Goal: Task Accomplishment & Management: Use online tool/utility

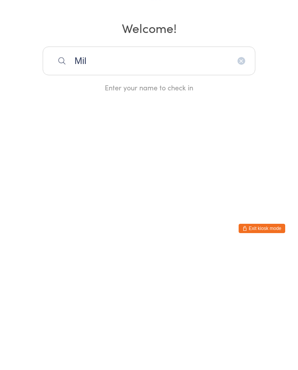
type input "Mill"
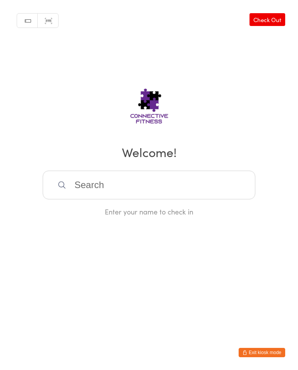
click at [84, 197] on input "search" at bounding box center [149, 185] width 213 height 29
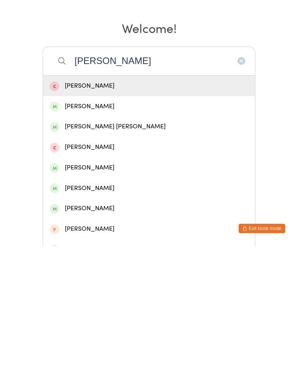
type input "[PERSON_NAME]"
click at [74, 246] on div "[PERSON_NAME] [PERSON_NAME]" at bounding box center [149, 251] width 199 height 10
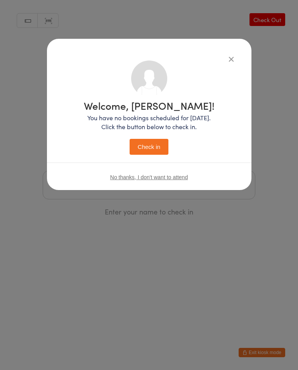
click at [142, 149] on button "Check in" at bounding box center [149, 147] width 39 height 16
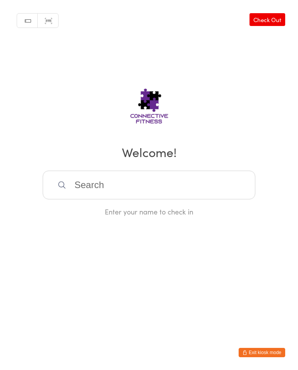
click at [130, 183] on input "search" at bounding box center [149, 185] width 213 height 29
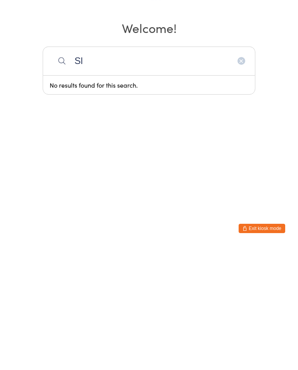
type input "S"
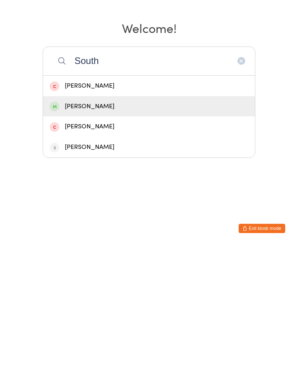
type input "South"
click at [122, 226] on div "Bradley Southan" at bounding box center [149, 231] width 199 height 10
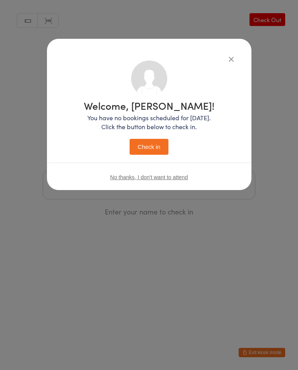
click at [156, 153] on button "Check in" at bounding box center [149, 147] width 39 height 16
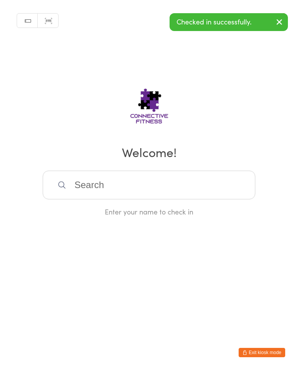
click at [146, 192] on input "search" at bounding box center [149, 185] width 213 height 29
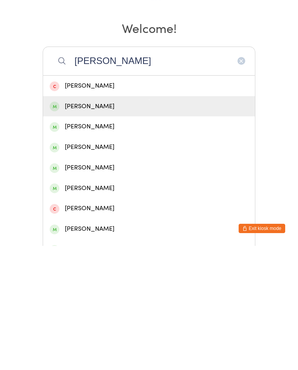
type input "Andrew"
click at [109, 226] on div "Andrew Holmes" at bounding box center [149, 231] width 199 height 10
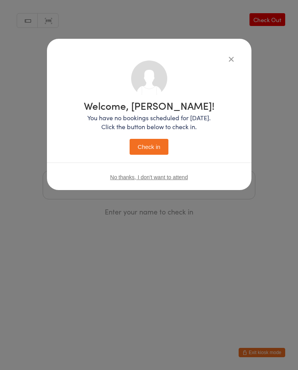
click at [139, 146] on button "Check in" at bounding box center [149, 147] width 39 height 16
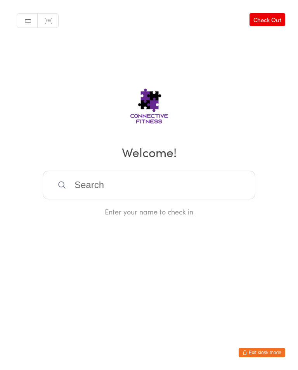
click at [104, 186] on input "search" at bounding box center [149, 185] width 213 height 29
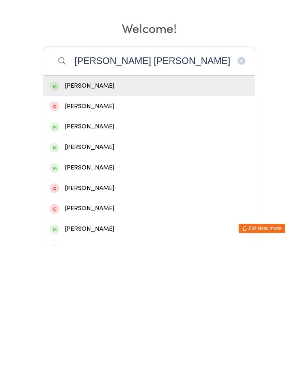
type input "Sarah clif"
click at [118, 205] on div "Sarah Clifford" at bounding box center [149, 210] width 199 height 10
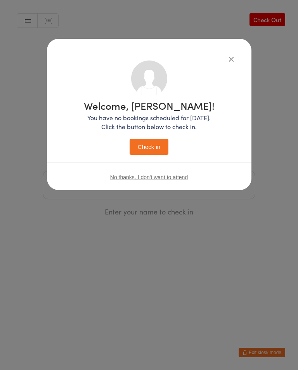
click at [155, 144] on button "Check in" at bounding box center [149, 147] width 39 height 16
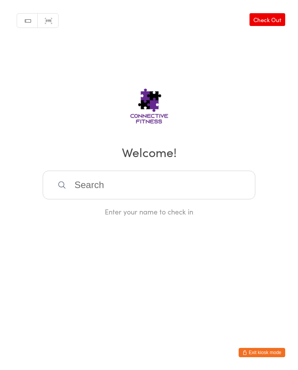
click at [267, 17] on link "Check Out" at bounding box center [268, 19] width 36 height 13
click at [281, 14] on link "Check In" at bounding box center [269, 19] width 31 height 13
click at [115, 186] on input "search" at bounding box center [149, 185] width 213 height 29
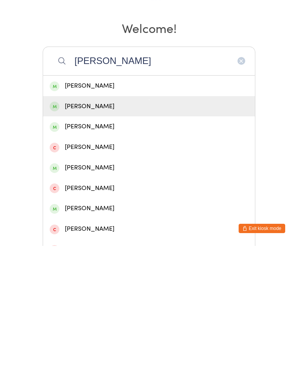
type input "Sarah"
click at [94, 221] on div "Sarah Cohen" at bounding box center [149, 231] width 212 height 21
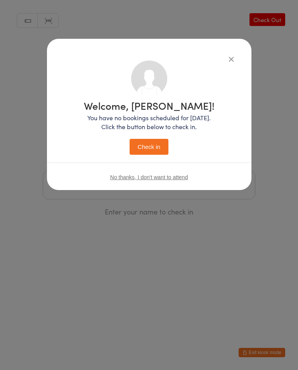
click at [149, 147] on button "Check in" at bounding box center [149, 147] width 39 height 16
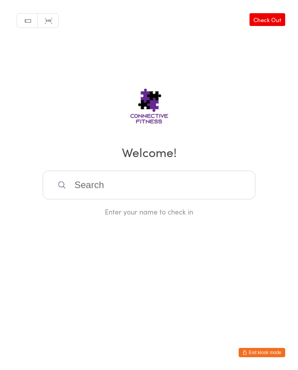
click at [153, 180] on input "search" at bounding box center [149, 185] width 213 height 29
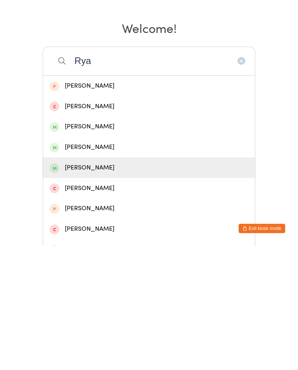
type input "Rya"
click at [98, 287] on div "Ryan Duggan" at bounding box center [149, 292] width 199 height 10
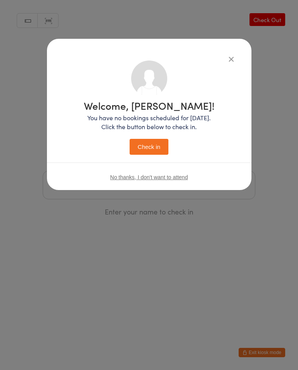
click at [160, 151] on button "Check in" at bounding box center [149, 147] width 39 height 16
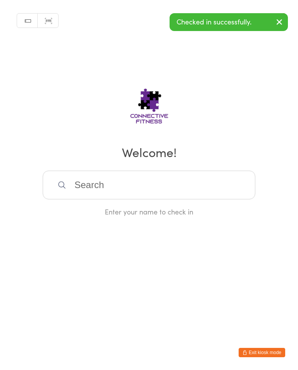
click at [117, 188] on input "search" at bounding box center [149, 185] width 213 height 29
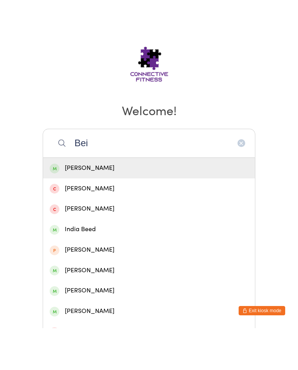
type input "Bei"
click at [70, 205] on div "Beige Carey" at bounding box center [149, 210] width 199 height 10
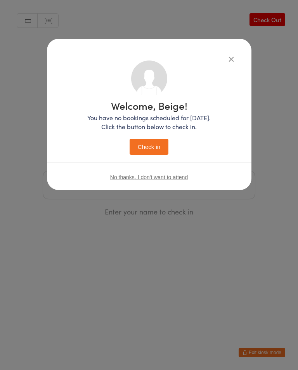
click at [144, 144] on button "Check in" at bounding box center [149, 147] width 39 height 16
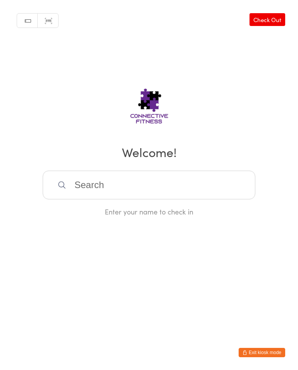
click at [192, 188] on input "search" at bounding box center [149, 185] width 213 height 29
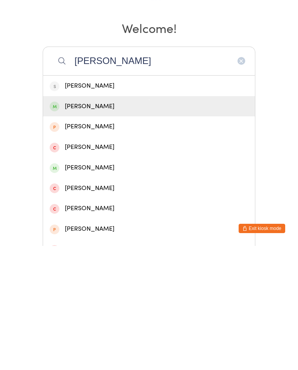
type input "Shane"
click at [132, 226] on div "Shane Hutton" at bounding box center [149, 231] width 199 height 10
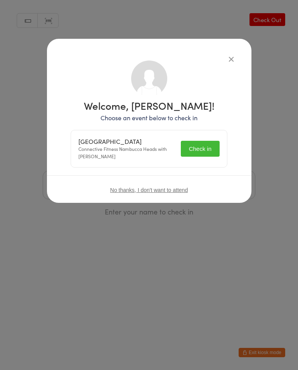
click at [210, 144] on button "Check in" at bounding box center [200, 149] width 39 height 16
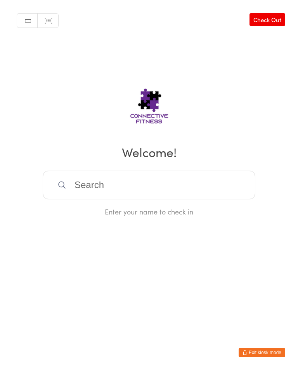
click at [104, 184] on input "search" at bounding box center [149, 185] width 213 height 29
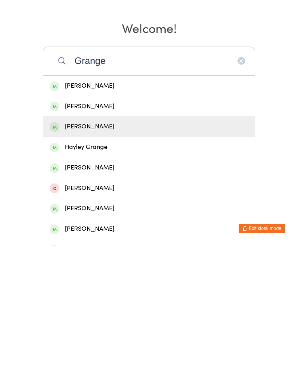
type input "Grange"
click at [96, 246] on div "Justin Grange" at bounding box center [149, 251] width 199 height 10
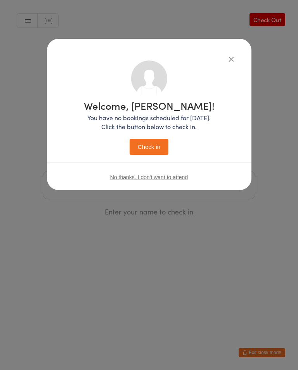
click at [162, 150] on button "Check in" at bounding box center [149, 147] width 39 height 16
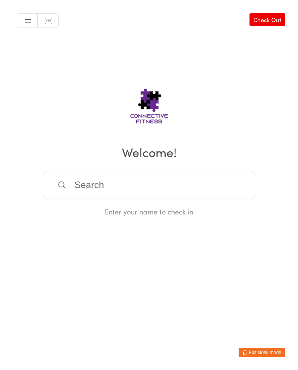
click at [147, 188] on input "search" at bounding box center [149, 185] width 213 height 29
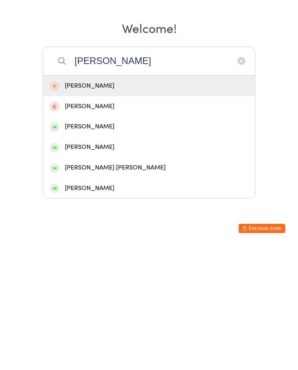
type input "Lisa"
click at [99, 246] on div "Lisa Daley" at bounding box center [149, 251] width 199 height 10
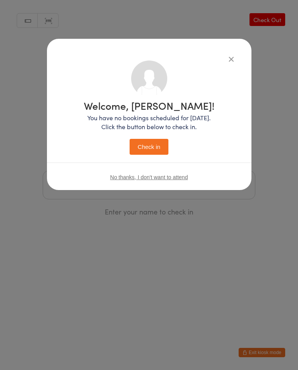
click at [151, 147] on button "Check in" at bounding box center [149, 147] width 39 height 16
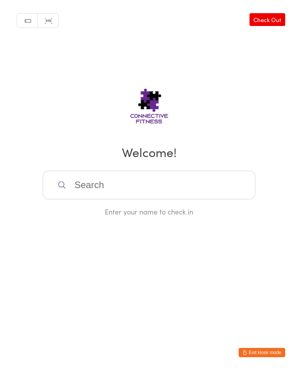
click at [266, 17] on link "Check Out" at bounding box center [268, 19] width 36 height 13
click at [140, 189] on input "search" at bounding box center [149, 185] width 213 height 29
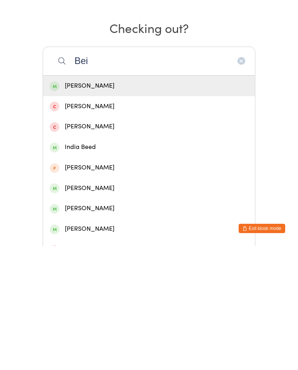
type input "Bei"
click at [86, 205] on div "Beige Carey" at bounding box center [149, 210] width 199 height 10
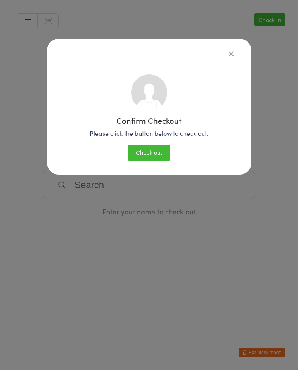
click at [141, 152] on button "Check out" at bounding box center [149, 153] width 43 height 16
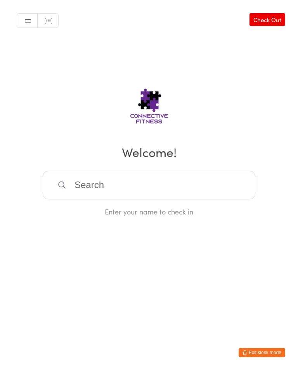
click at [118, 189] on input "search" at bounding box center [149, 185] width 213 height 29
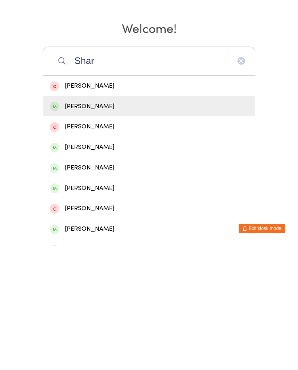
type input "Shar"
click at [116, 226] on div "Sharon Wilson" at bounding box center [149, 231] width 199 height 10
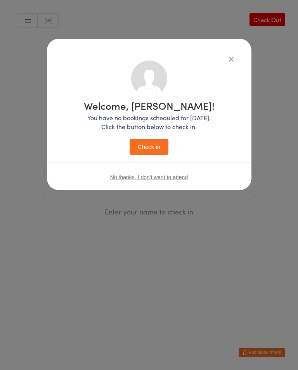
click at [153, 148] on button "Check in" at bounding box center [149, 147] width 39 height 16
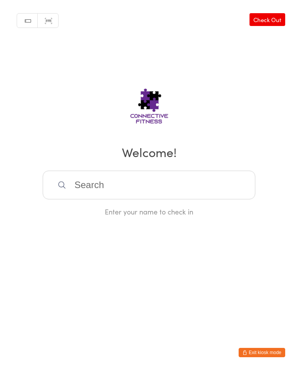
click at [87, 182] on input "search" at bounding box center [149, 185] width 213 height 29
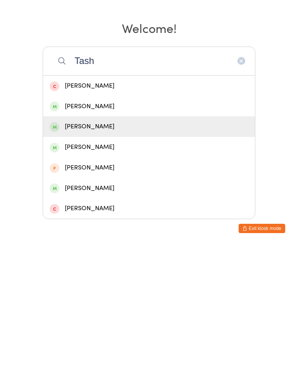
type input "Tash"
click at [79, 246] on div "Tash Hilbert" at bounding box center [149, 251] width 199 height 10
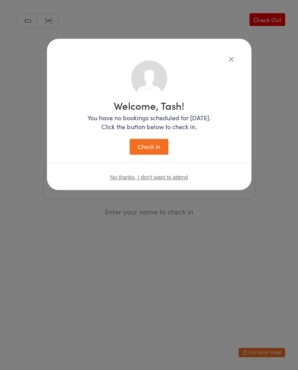
click at [143, 140] on button "Check in" at bounding box center [149, 147] width 39 height 16
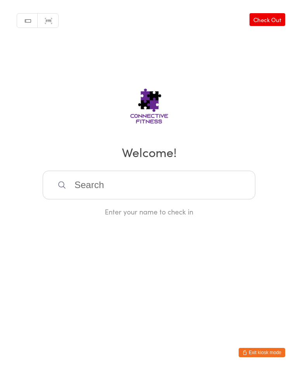
click at [114, 184] on input "search" at bounding box center [149, 185] width 213 height 29
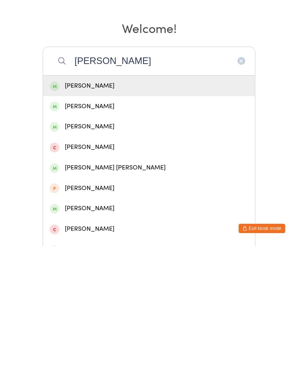
type input "Cher"
click at [115, 246] on div "Cherrie reffold" at bounding box center [149, 251] width 199 height 10
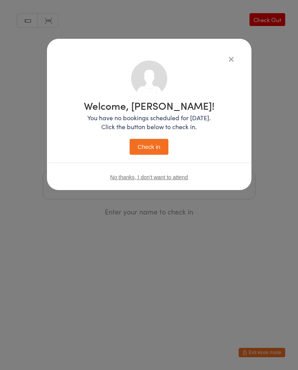
click at [149, 149] on button "Check in" at bounding box center [149, 147] width 39 height 16
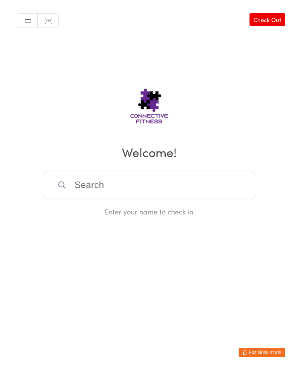
click at [266, 12] on div "Manual search Scanner input Check Out Welcome! Enter your name to check in" at bounding box center [149, 108] width 298 height 217
click at [275, 17] on link "Check Out" at bounding box center [268, 19] width 36 height 13
click at [143, 184] on input "search" at bounding box center [149, 185] width 213 height 29
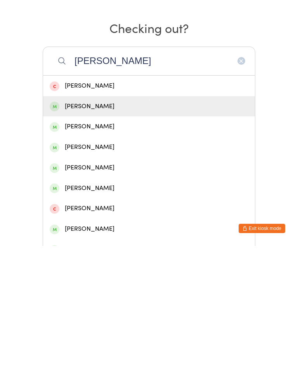
type input "Andrew"
click at [106, 226] on div "Andrew Holmes" at bounding box center [149, 231] width 199 height 10
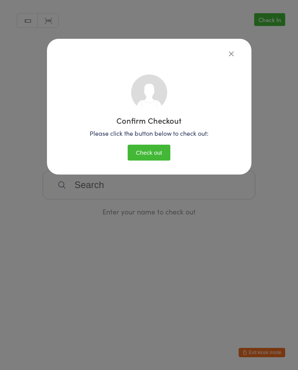
click at [153, 153] on button "Check out" at bounding box center [149, 153] width 43 height 16
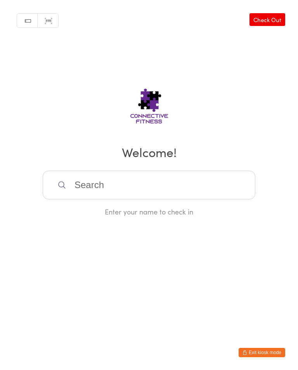
click at [118, 182] on input "search" at bounding box center [149, 185] width 213 height 29
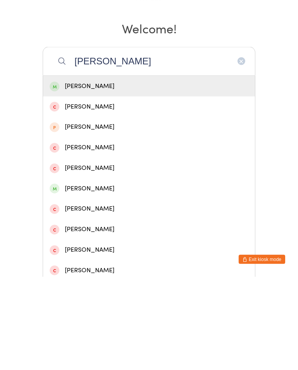
scroll to position [38, 0]
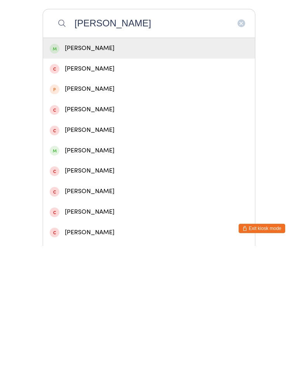
type input "Jules"
click at [112, 167] on div "Jules Leaudais" at bounding box center [149, 172] width 199 height 10
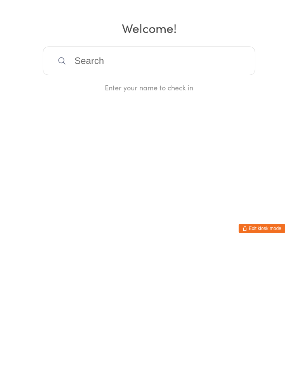
scroll to position [0, 0]
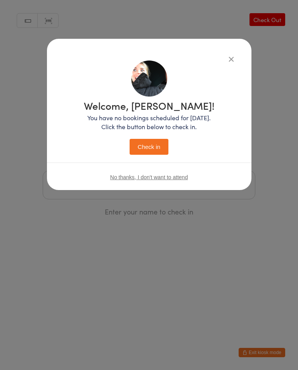
click at [154, 144] on button "Check in" at bounding box center [149, 147] width 39 height 16
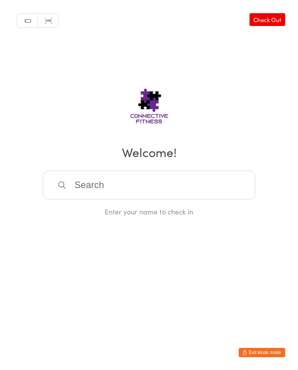
click at [280, 16] on link "Check Out" at bounding box center [268, 19] width 36 height 13
click at [119, 187] on input "search" at bounding box center [149, 185] width 213 height 29
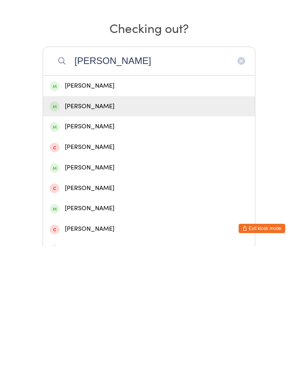
type input "Sarah"
click at [100, 226] on div "Sarah Cohen" at bounding box center [149, 231] width 199 height 10
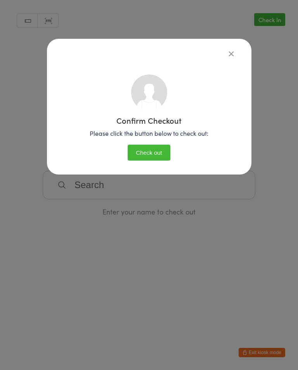
click at [159, 146] on button "Check out" at bounding box center [149, 153] width 43 height 16
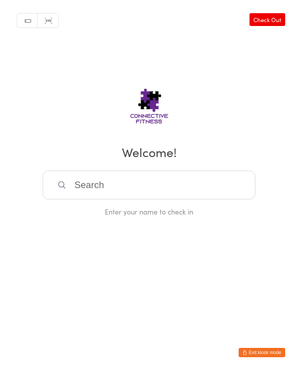
click at [167, 188] on input "search" at bounding box center [149, 185] width 213 height 29
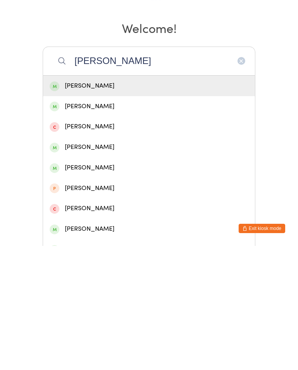
type input "Meg"
click at [115, 200] on div "Meg Grange" at bounding box center [149, 210] width 212 height 21
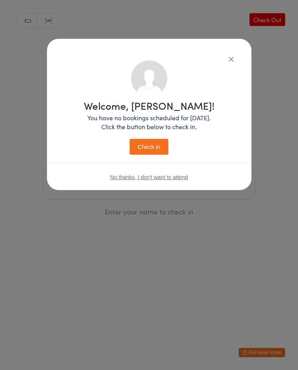
click at [159, 151] on button "Check in" at bounding box center [149, 147] width 39 height 16
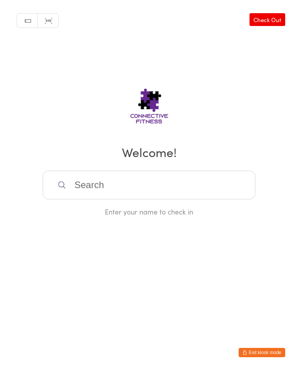
click at [203, 161] on h2 "Welcome!" at bounding box center [149, 151] width 283 height 17
click at [220, 193] on input "search" at bounding box center [149, 185] width 213 height 29
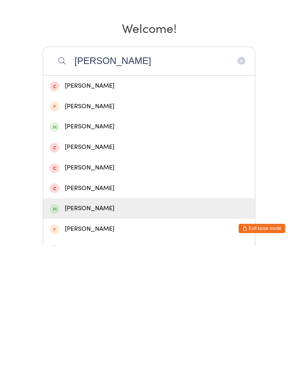
type input "Brett"
click at [113, 323] on div "Brett Needham" at bounding box center [149, 333] width 212 height 21
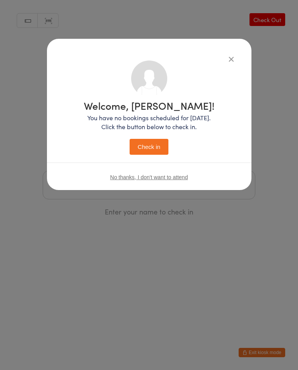
click at [149, 153] on button "Check in" at bounding box center [149, 147] width 39 height 16
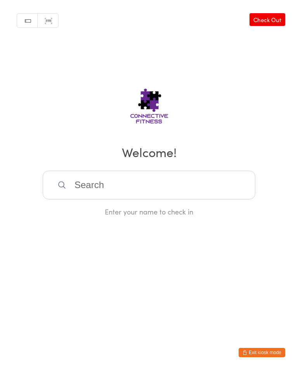
click at [75, 194] on input "search" at bounding box center [149, 185] width 213 height 29
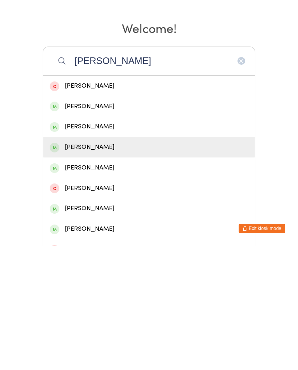
type input "Jessica"
click at [96, 266] on div "Jessica Logan" at bounding box center [149, 271] width 199 height 10
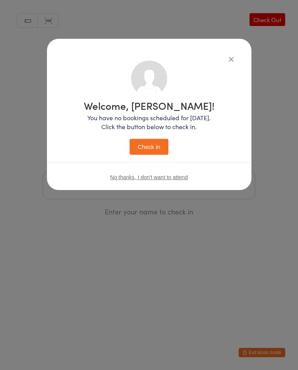
click at [153, 148] on button "Check in" at bounding box center [149, 147] width 39 height 16
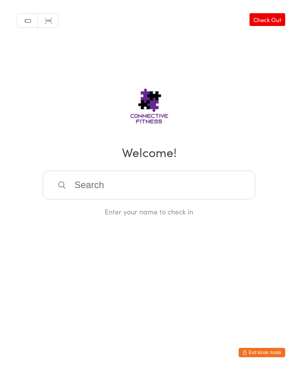
click at [195, 186] on input "search" at bounding box center [149, 185] width 213 height 29
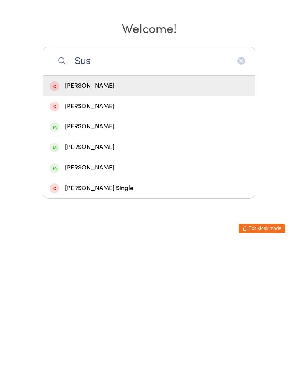
type input "Sus"
click at [113, 287] on div "Susie Temple-Smith" at bounding box center [149, 292] width 199 height 10
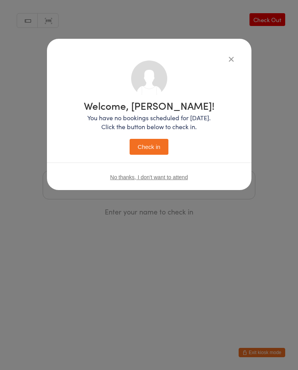
click at [158, 148] on button "Check in" at bounding box center [149, 147] width 39 height 16
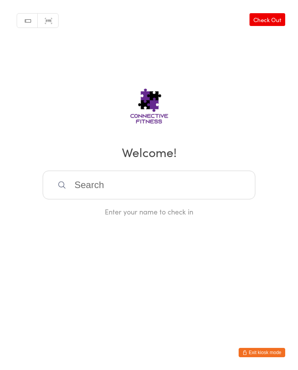
click at [110, 200] on input "search" at bounding box center [149, 185] width 213 height 29
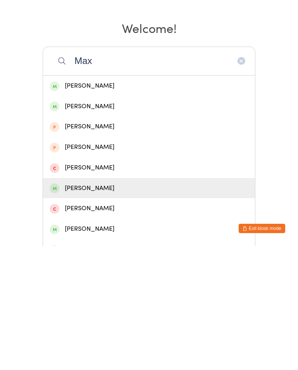
type input "Max"
click at [81, 307] on div "Max Hennessey" at bounding box center [149, 312] width 199 height 10
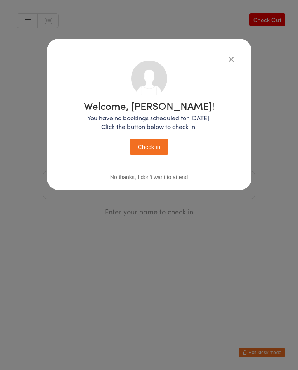
click at [144, 150] on button "Check in" at bounding box center [149, 147] width 39 height 16
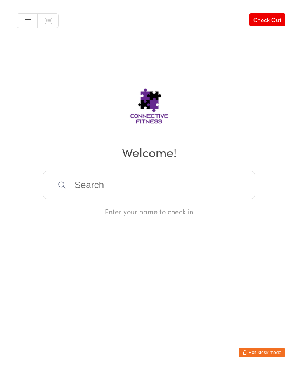
click at [115, 187] on input "search" at bounding box center [149, 185] width 213 height 29
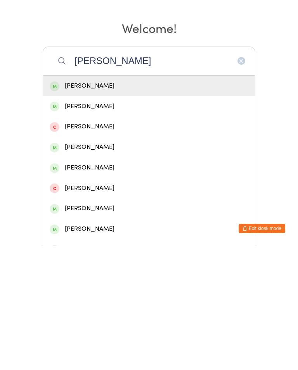
type input "Andreas"
click at [105, 226] on div "Andreas Faulwetter" at bounding box center [149, 231] width 199 height 10
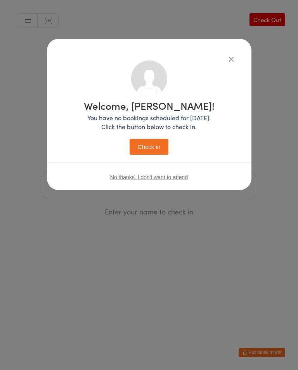
click at [149, 146] on button "Check in" at bounding box center [149, 147] width 39 height 16
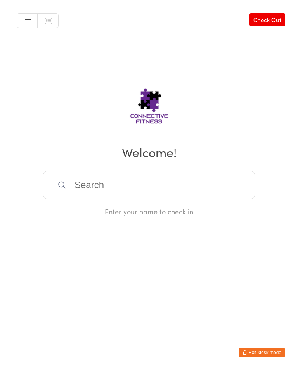
click at [88, 188] on input "search" at bounding box center [149, 185] width 213 height 29
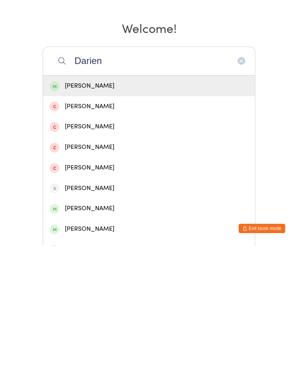
type input "Darien"
click at [75, 205] on div "Darien Lee" at bounding box center [149, 210] width 199 height 10
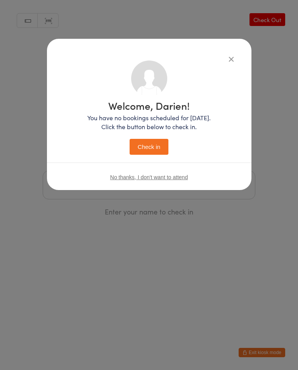
click at [144, 146] on button "Check in" at bounding box center [149, 147] width 39 height 16
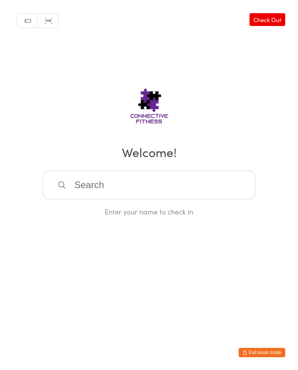
click at [90, 183] on input "search" at bounding box center [149, 185] width 213 height 29
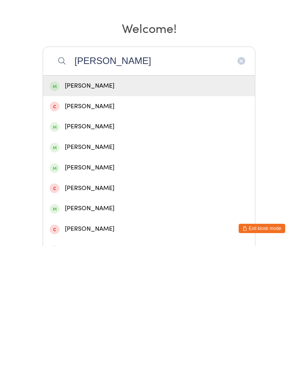
type input "Charlie"
click at [89, 205] on div "Charlie Dent" at bounding box center [149, 210] width 199 height 10
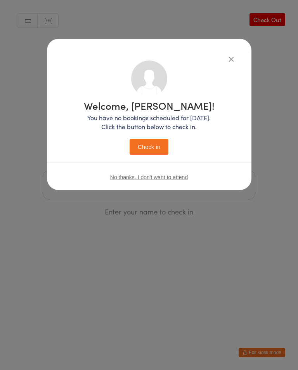
click at [143, 149] on button "Check in" at bounding box center [149, 147] width 39 height 16
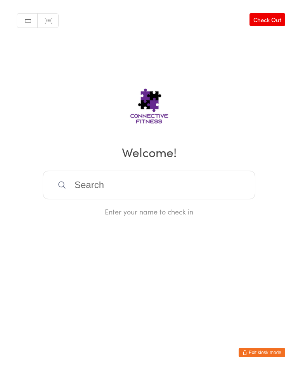
click at [76, 190] on input "search" at bounding box center [149, 185] width 213 height 29
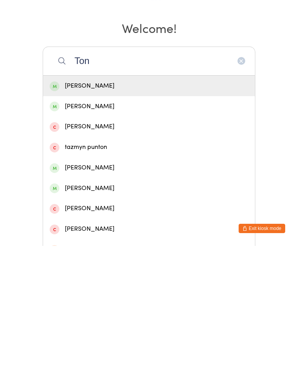
type input "Ton"
click at [75, 287] on div "Tony Dickmann" at bounding box center [149, 292] width 199 height 10
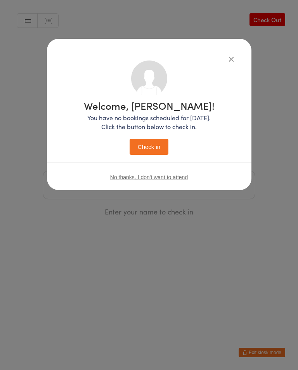
click at [141, 146] on button "Check in" at bounding box center [149, 147] width 39 height 16
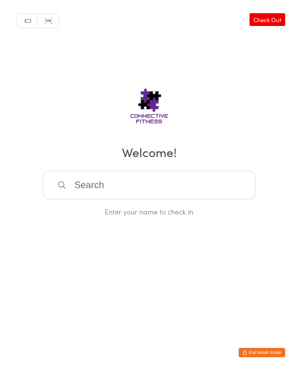
click at [168, 189] on input "search" at bounding box center [149, 185] width 213 height 29
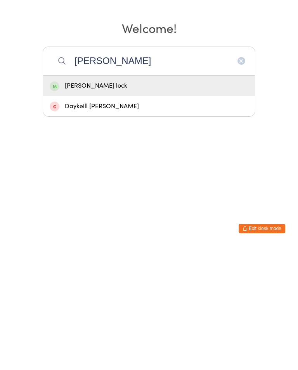
type input "Dill"
click at [225, 205] on div "dillon lock" at bounding box center [149, 210] width 199 height 10
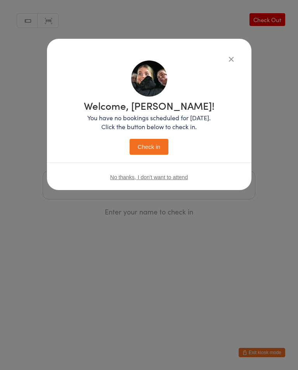
click at [157, 144] on button "Check in" at bounding box center [149, 147] width 39 height 16
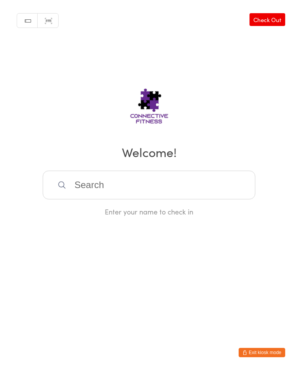
click at [195, 188] on input "search" at bounding box center [149, 185] width 213 height 29
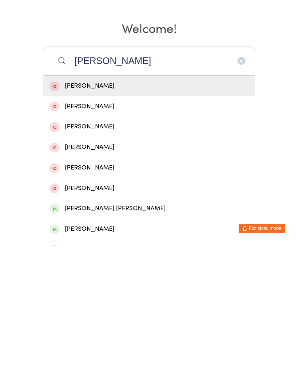
type input "Michelle wil"
click at [114, 205] on div "Michelle Wilkes" at bounding box center [149, 210] width 199 height 10
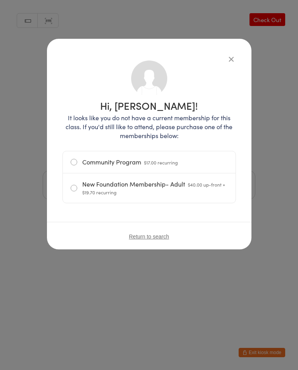
click at [74, 291] on div "Hi, Michelle! It looks like you do not have a current membership for this class…" at bounding box center [149, 185] width 298 height 370
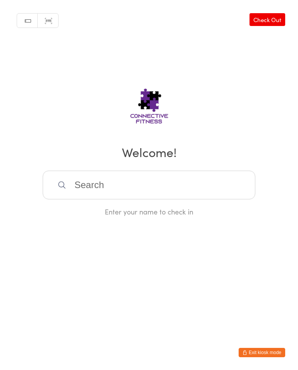
click at [165, 200] on input "search" at bounding box center [149, 185] width 213 height 29
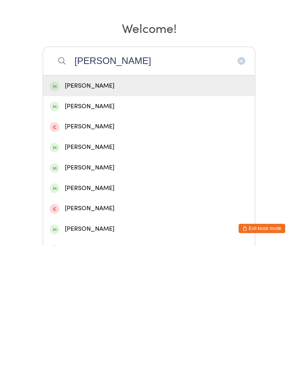
type input "Anna"
click at [102, 226] on div "Anna Curtis" at bounding box center [149, 231] width 199 height 10
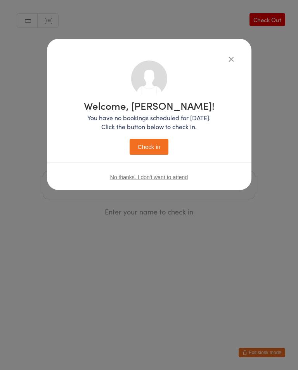
click at [157, 148] on button "Check in" at bounding box center [149, 147] width 39 height 16
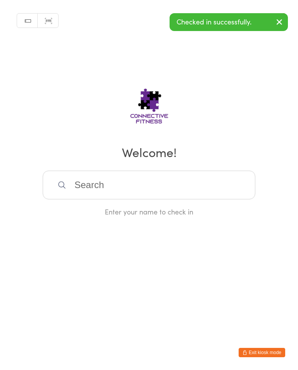
click at [130, 192] on input "search" at bounding box center [149, 185] width 213 height 29
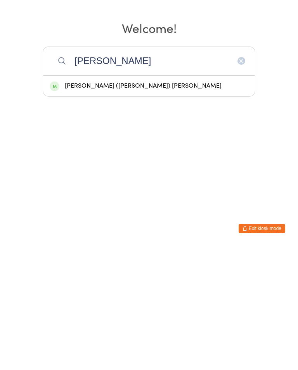
type input "Jim"
click at [143, 200] on div "Jim (Howard) McCullagh" at bounding box center [149, 210] width 212 height 21
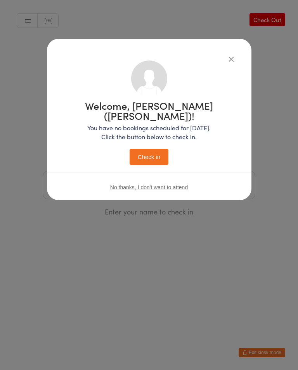
click at [151, 153] on button "Check in" at bounding box center [149, 157] width 39 height 16
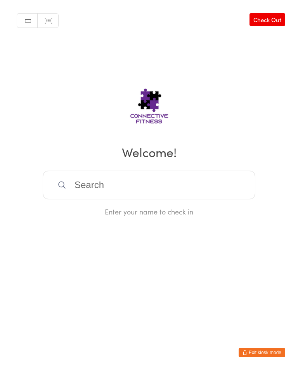
click at [155, 193] on input "search" at bounding box center [149, 185] width 213 height 29
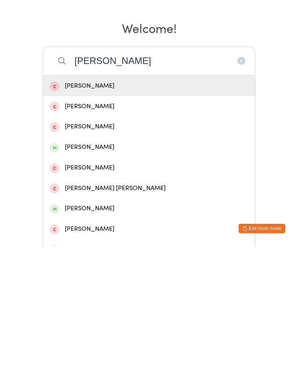
type input "Laura"
click at [106, 266] on div "Laura Partridge" at bounding box center [149, 271] width 199 height 10
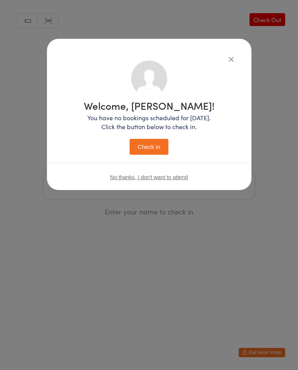
click at [151, 147] on button "Check in" at bounding box center [149, 147] width 39 height 16
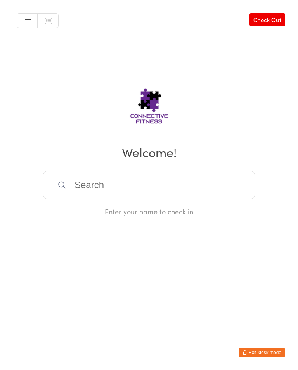
click at [136, 184] on input "search" at bounding box center [149, 185] width 213 height 29
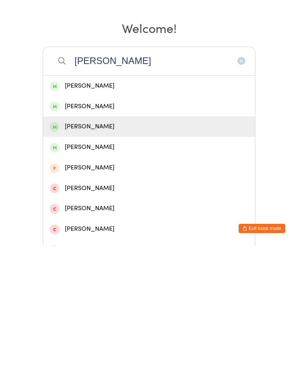
type input "Reanna"
click at [108, 241] on div "Reanna Cooper" at bounding box center [149, 251] width 212 height 21
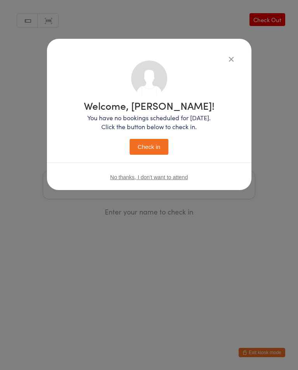
click at [162, 144] on button "Check in" at bounding box center [149, 147] width 39 height 16
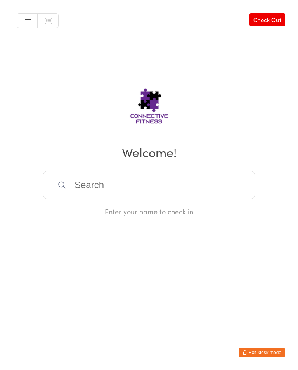
click at [188, 191] on input "search" at bounding box center [149, 185] width 213 height 29
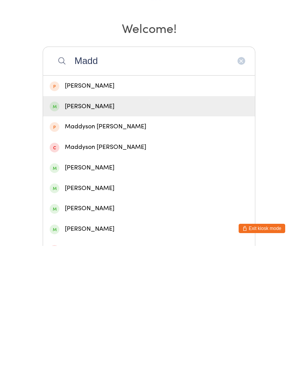
type input "Madd"
click at [134, 226] on div "Maddison Bates" at bounding box center [149, 231] width 199 height 10
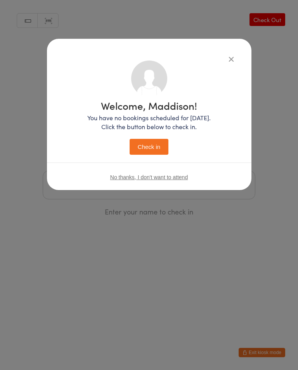
click at [165, 147] on button "Check in" at bounding box center [149, 147] width 39 height 16
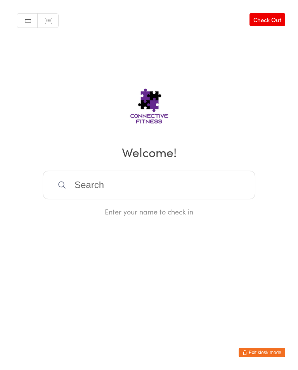
click at [90, 192] on input "search" at bounding box center [149, 185] width 213 height 29
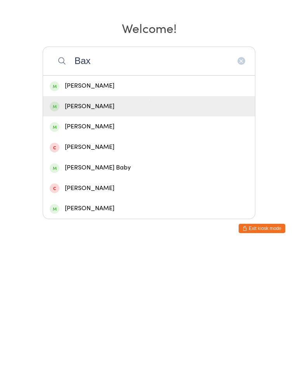
type input "Bax"
click at [72, 226] on div "Mark Baxter" at bounding box center [149, 231] width 199 height 10
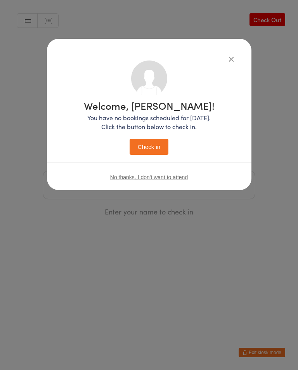
click at [153, 145] on button "Check in" at bounding box center [149, 147] width 39 height 16
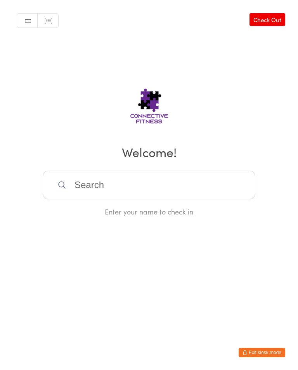
click at [113, 194] on input "search" at bounding box center [149, 185] width 213 height 29
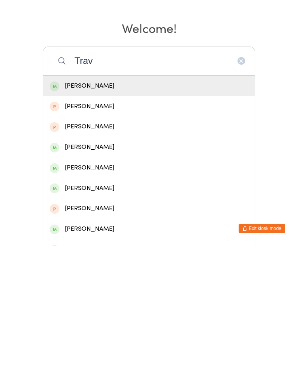
type input "Trav"
click at [94, 205] on div "Travis Pocock" at bounding box center [149, 210] width 199 height 10
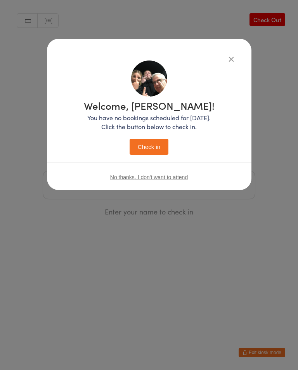
click at [148, 140] on button "Check in" at bounding box center [149, 147] width 39 height 16
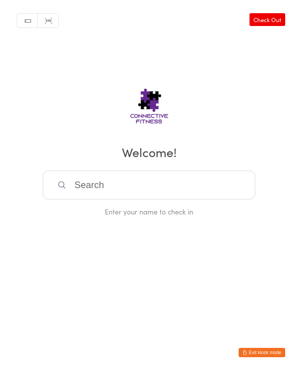
click at [114, 195] on input "search" at bounding box center [149, 185] width 213 height 29
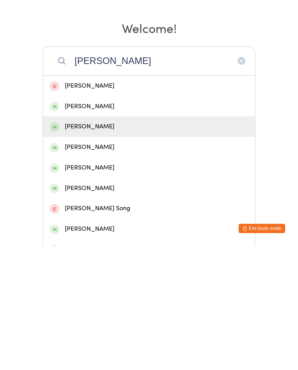
type input "John"
click at [82, 246] on div "John Latham" at bounding box center [149, 251] width 199 height 10
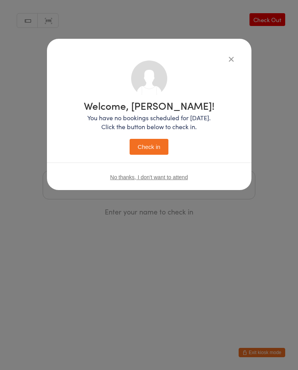
click at [153, 146] on button "Check in" at bounding box center [149, 147] width 39 height 16
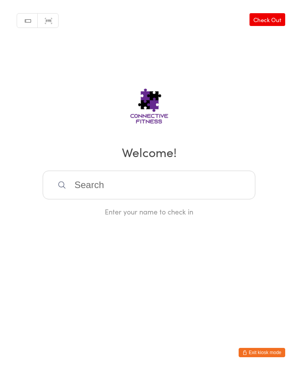
click at [90, 182] on input "search" at bounding box center [149, 185] width 213 height 29
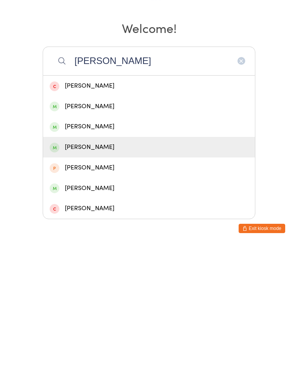
type input "Emil"
click at [110, 266] on div "Emily Campbell" at bounding box center [149, 271] width 199 height 10
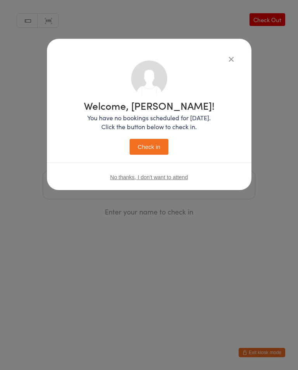
click at [158, 144] on button "Check in" at bounding box center [149, 147] width 39 height 16
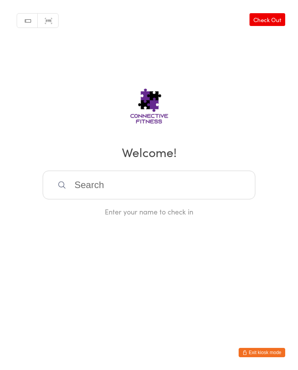
click at [121, 184] on input "search" at bounding box center [149, 185] width 213 height 29
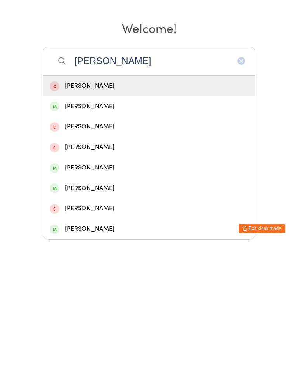
type input "Erin"
click at [73, 226] on div "Erin Gregory" at bounding box center [149, 231] width 199 height 10
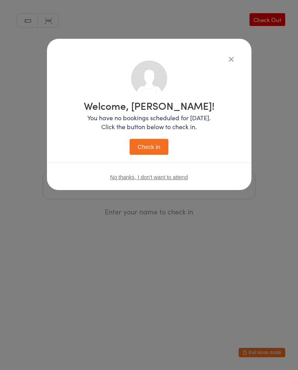
click at [144, 146] on button "Check in" at bounding box center [149, 147] width 39 height 16
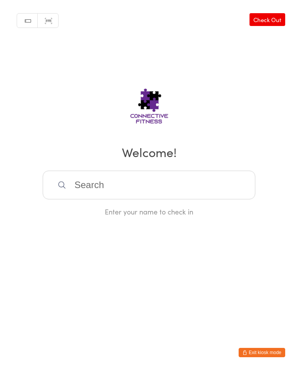
click at [142, 189] on input "search" at bounding box center [149, 185] width 213 height 29
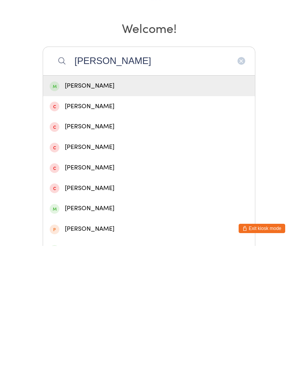
type input "Leah"
click at [105, 205] on div "Leah Mills" at bounding box center [149, 210] width 199 height 10
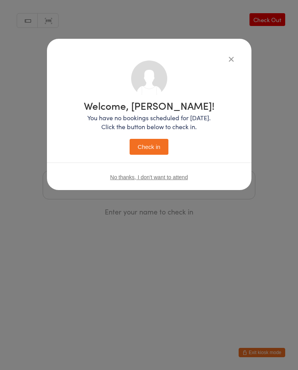
click at [149, 145] on button "Check in" at bounding box center [149, 147] width 39 height 16
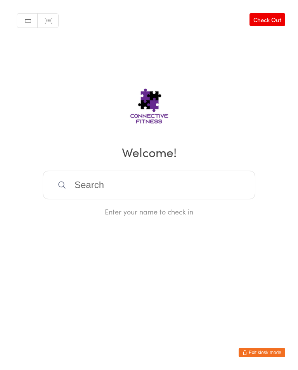
click at [175, 191] on input "search" at bounding box center [149, 185] width 213 height 29
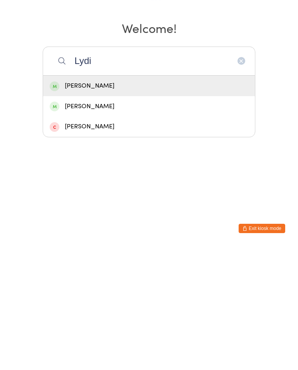
type input "Lydi"
click at [90, 221] on div "Lydia Pfister" at bounding box center [149, 231] width 212 height 21
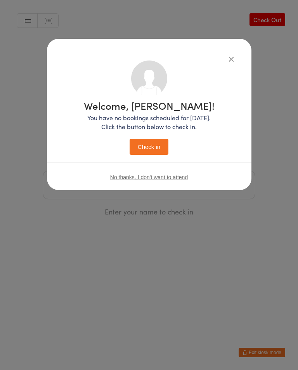
click at [153, 148] on button "Check in" at bounding box center [149, 147] width 39 height 16
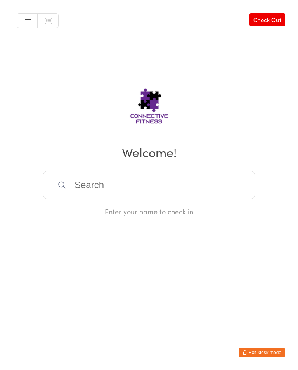
click at [172, 191] on input "search" at bounding box center [149, 185] width 213 height 29
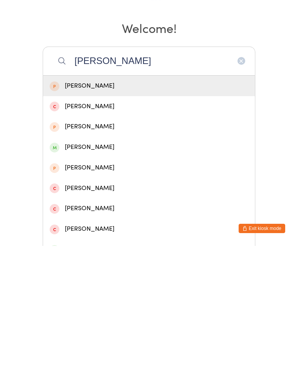
type input "Jess"
click at [82, 266] on div "Jessica Tutt" at bounding box center [149, 271] width 199 height 10
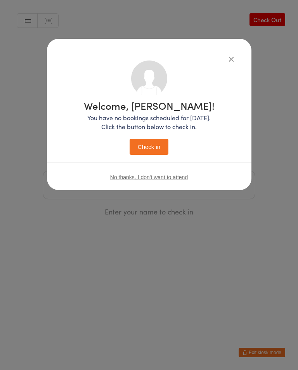
click at [156, 136] on div "Welcome, Jessica! You have no bookings scheduled for today. Click the button be…" at bounding box center [149, 128] width 131 height 54
click at [163, 148] on button "Check in" at bounding box center [149, 147] width 39 height 16
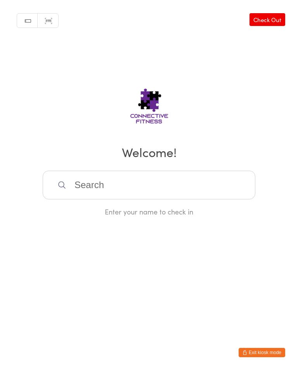
click at [95, 193] on input "search" at bounding box center [149, 185] width 213 height 29
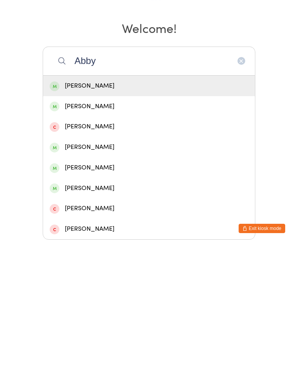
type input "Abby"
click at [81, 205] on div "Abby grace" at bounding box center [149, 210] width 199 height 10
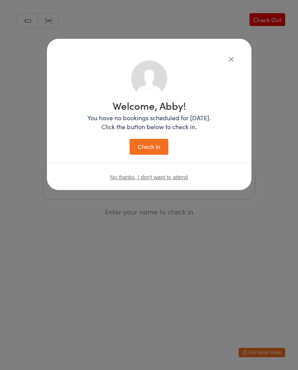
click at [149, 146] on button "Check in" at bounding box center [149, 147] width 39 height 16
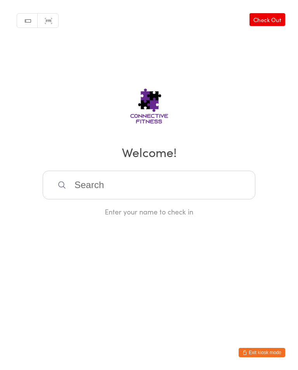
click at [203, 181] on input "search" at bounding box center [149, 185] width 213 height 29
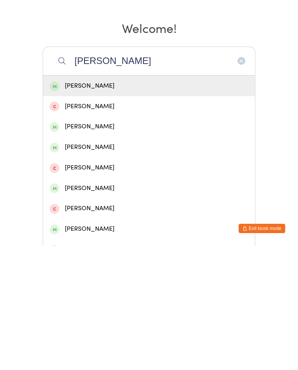
type input "Michael ro"
click at [132, 205] on div "Michael Rowles" at bounding box center [149, 210] width 199 height 10
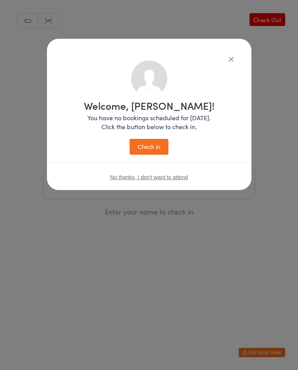
click at [152, 148] on button "Check in" at bounding box center [149, 147] width 39 height 16
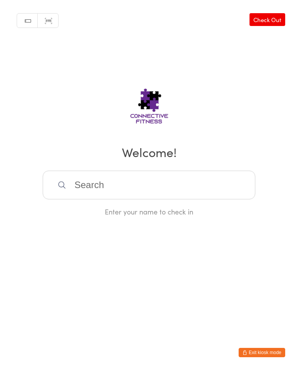
click at [104, 179] on input "search" at bounding box center [149, 185] width 213 height 29
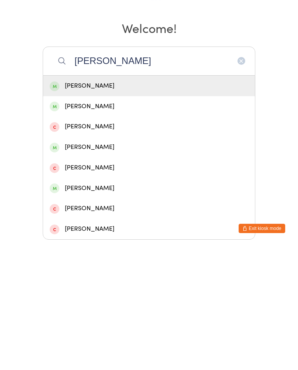
type input "Eric"
click at [106, 205] on div "ERIC LINARES" at bounding box center [149, 210] width 199 height 10
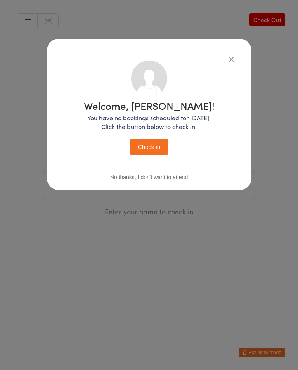
click at [154, 142] on button "Check in" at bounding box center [149, 147] width 39 height 16
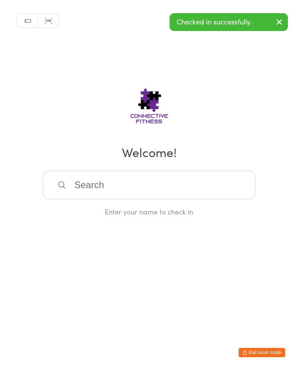
click at [123, 188] on input "search" at bounding box center [149, 185] width 213 height 29
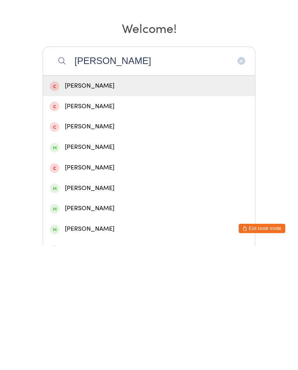
type input "Ben c"
click at [100, 323] on div "Ben Cruickshank" at bounding box center [149, 333] width 212 height 21
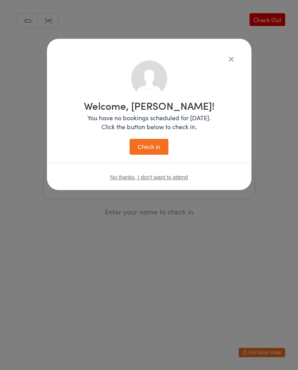
click at [151, 149] on button "Check in" at bounding box center [149, 147] width 39 height 16
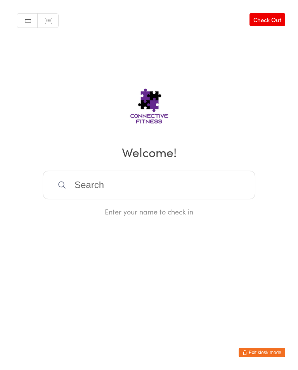
click at [112, 187] on input "search" at bounding box center [149, 185] width 213 height 29
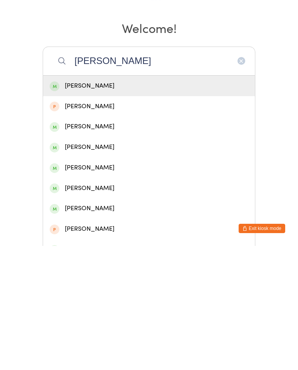
type input "Mark simmons"
click at [107, 205] on div "Mark Simionns" at bounding box center [149, 210] width 199 height 10
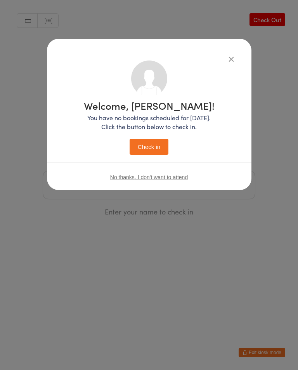
click at [146, 154] on button "Check in" at bounding box center [149, 147] width 39 height 16
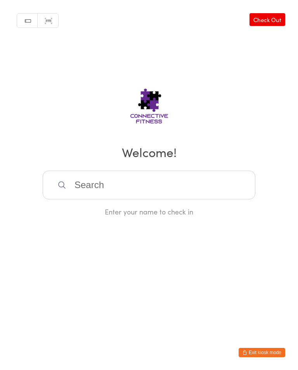
click at [174, 193] on input "search" at bounding box center [149, 185] width 213 height 29
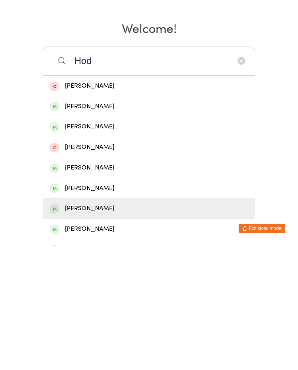
type input "Hod"
click at [110, 328] on div "Matthew Hodge" at bounding box center [149, 333] width 199 height 10
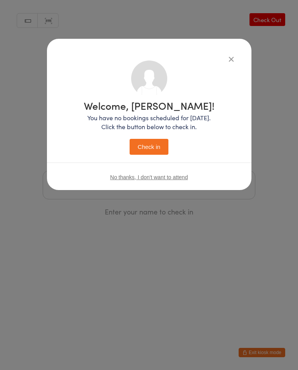
click at [151, 148] on button "Check in" at bounding box center [149, 147] width 39 height 16
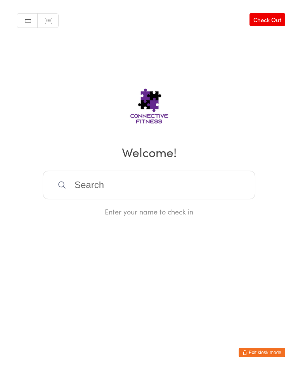
click at [204, 188] on input "search" at bounding box center [149, 185] width 213 height 29
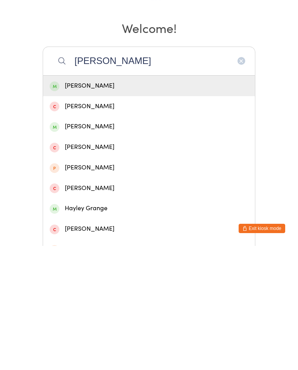
type input "Jayley"
click at [141, 205] on div "Jayley refalo" at bounding box center [149, 210] width 199 height 10
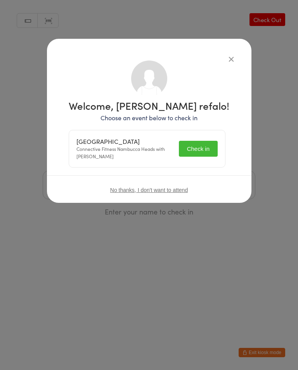
click at [209, 147] on button "Check in" at bounding box center [198, 149] width 39 height 16
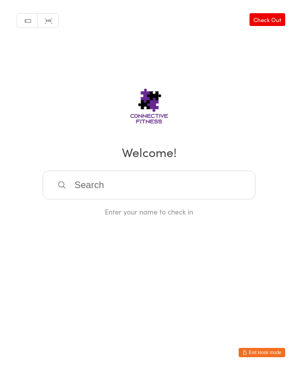
click at [173, 200] on input "search" at bounding box center [149, 185] width 213 height 29
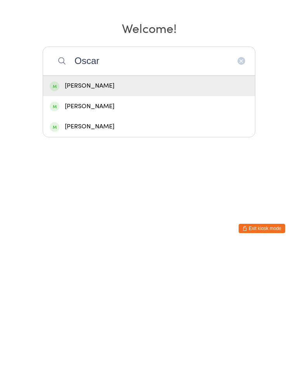
type input "Oscar"
click at [97, 226] on div "Oscar Carrera" at bounding box center [149, 231] width 199 height 10
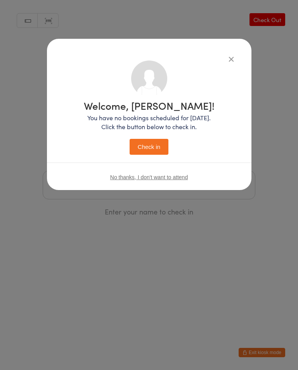
click at [163, 144] on button "Check in" at bounding box center [149, 147] width 39 height 16
